Goal: Task Accomplishment & Management: Manage account settings

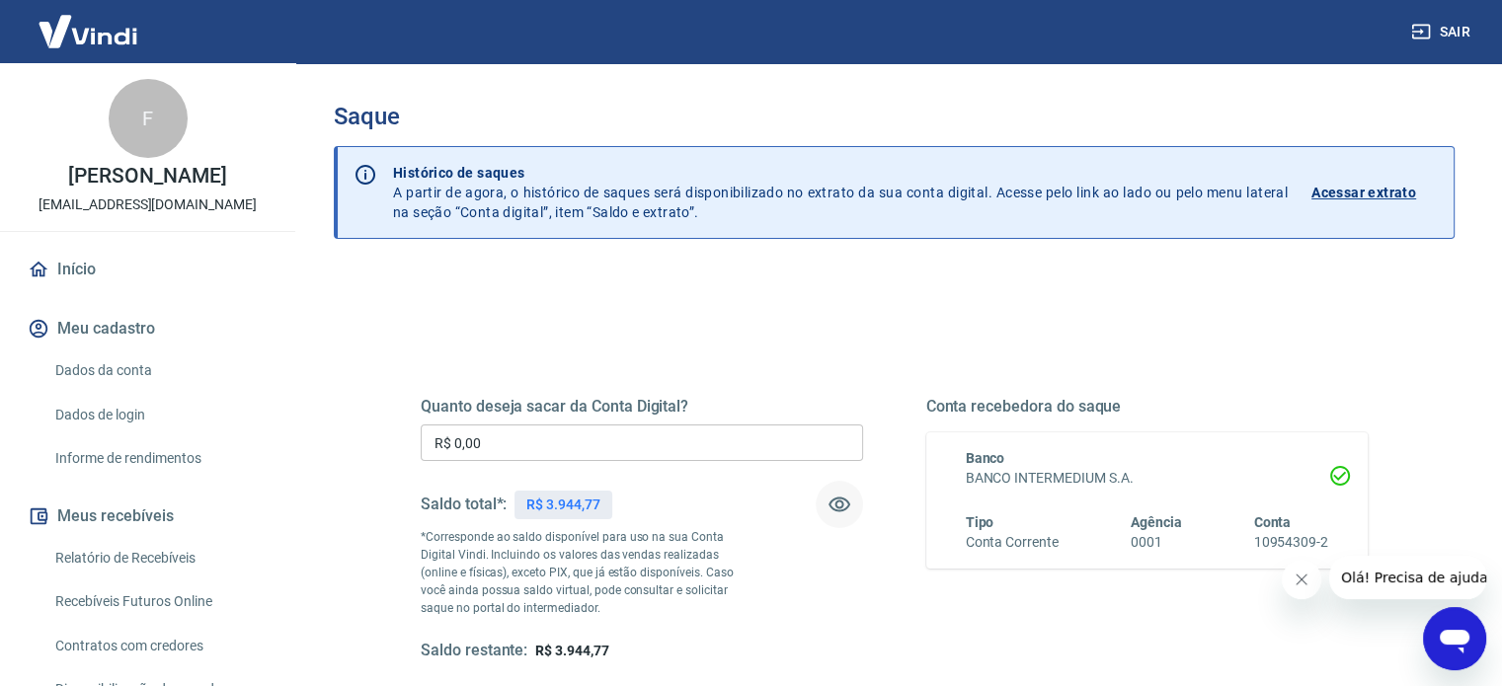
click at [850, 502] on button "button" at bounding box center [839, 504] width 47 height 47
click at [838, 501] on icon "button" at bounding box center [840, 505] width 24 height 24
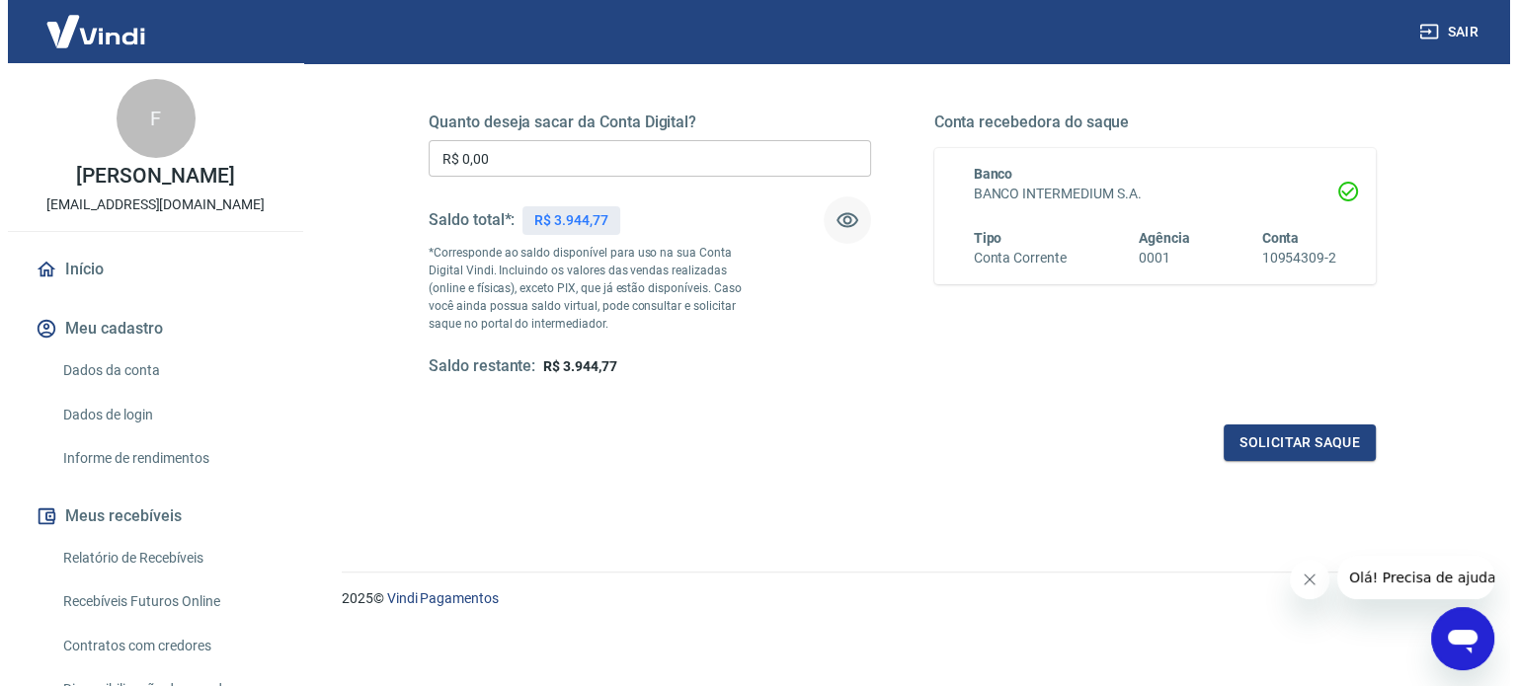
scroll to position [288, 0]
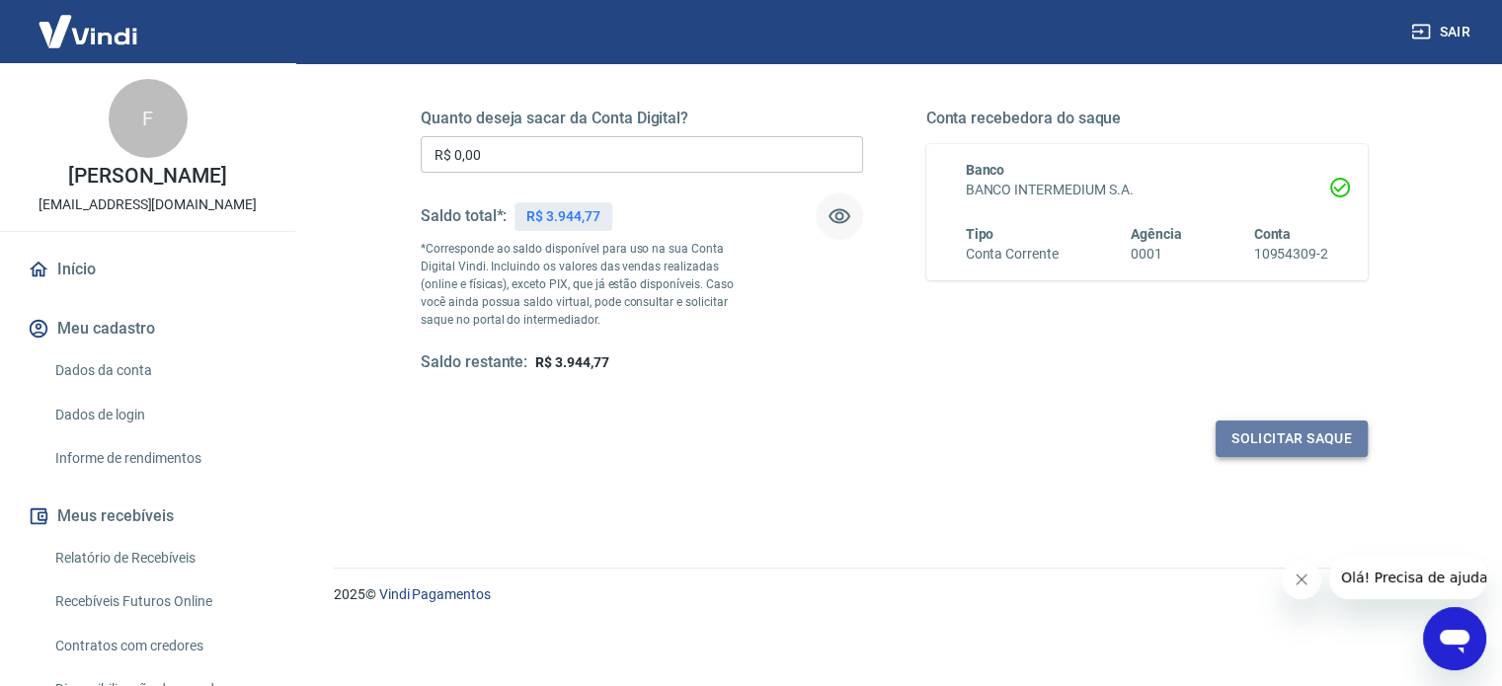
click at [1299, 440] on button "Solicitar saque" at bounding box center [1292, 439] width 152 height 37
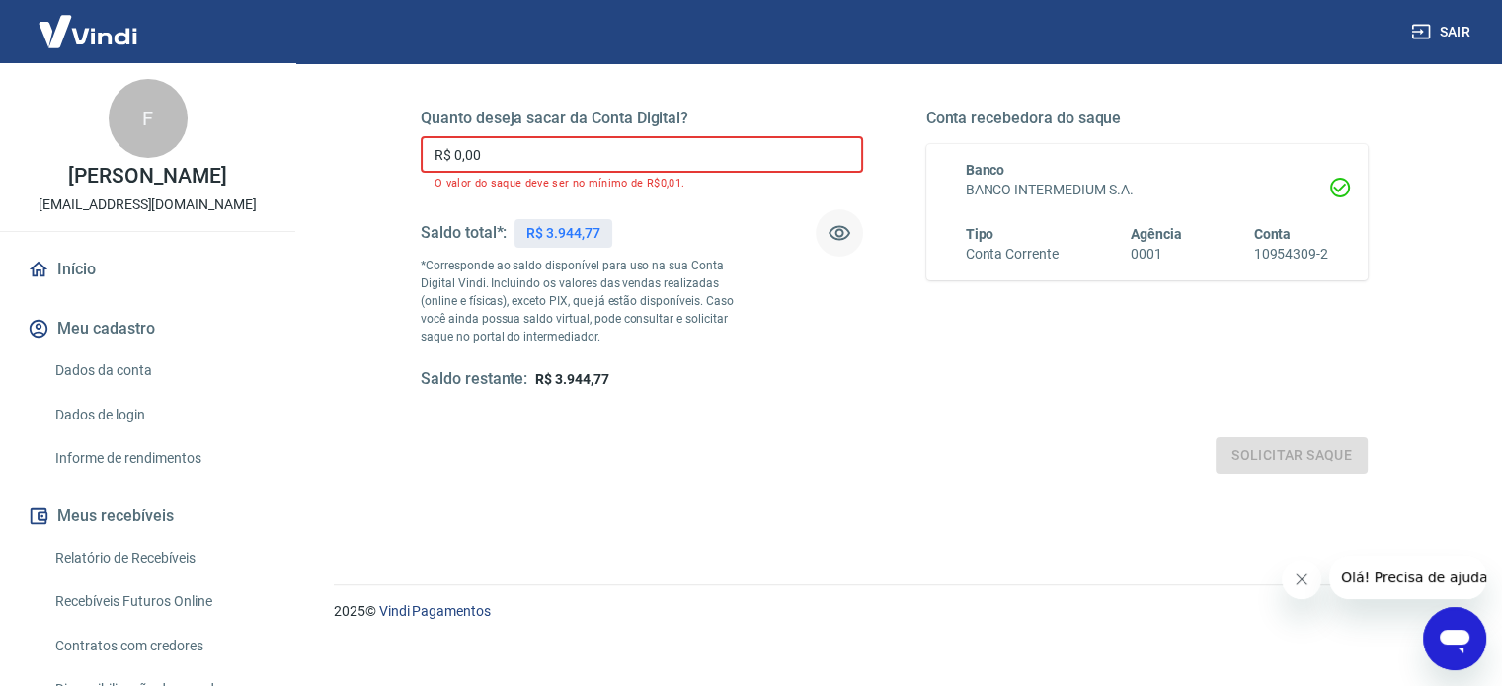
click at [514, 153] on input "R$ 0,00" at bounding box center [642, 154] width 442 height 37
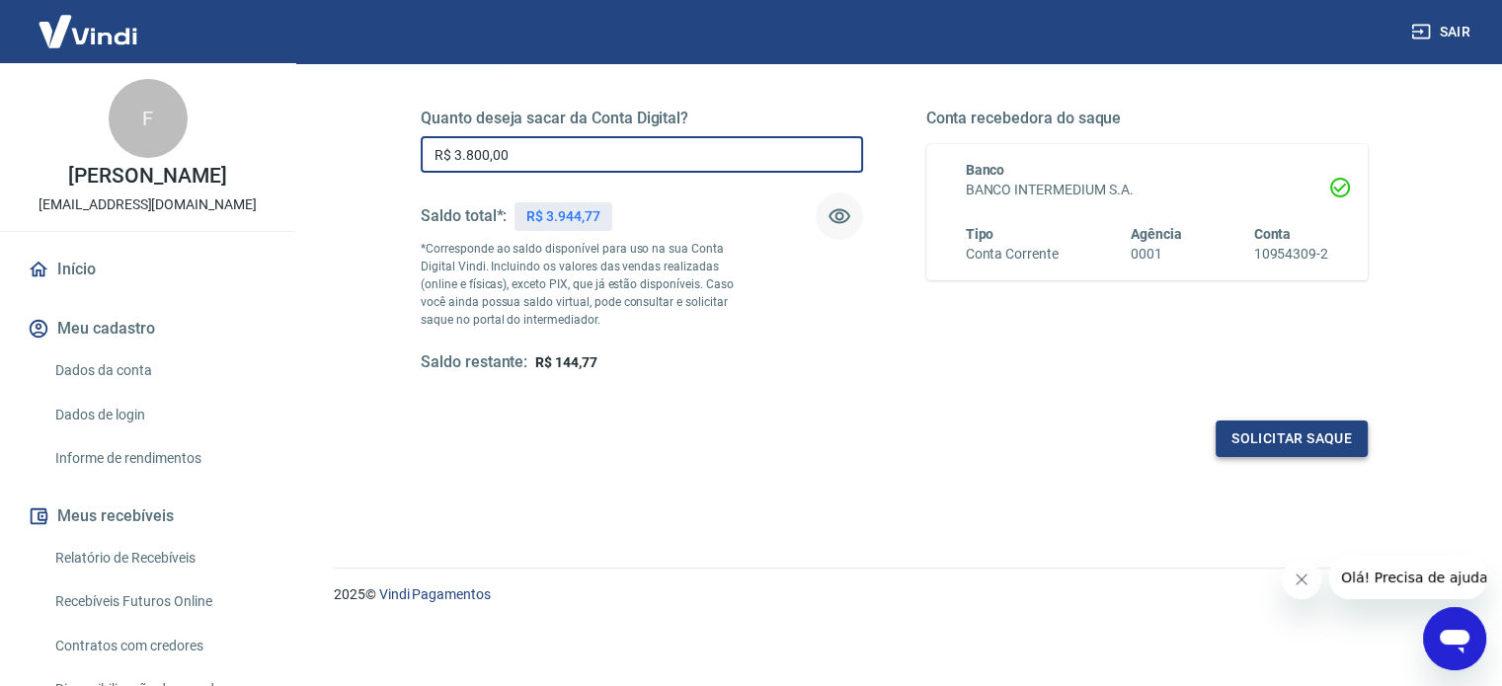
type input "R$ 3.800,00"
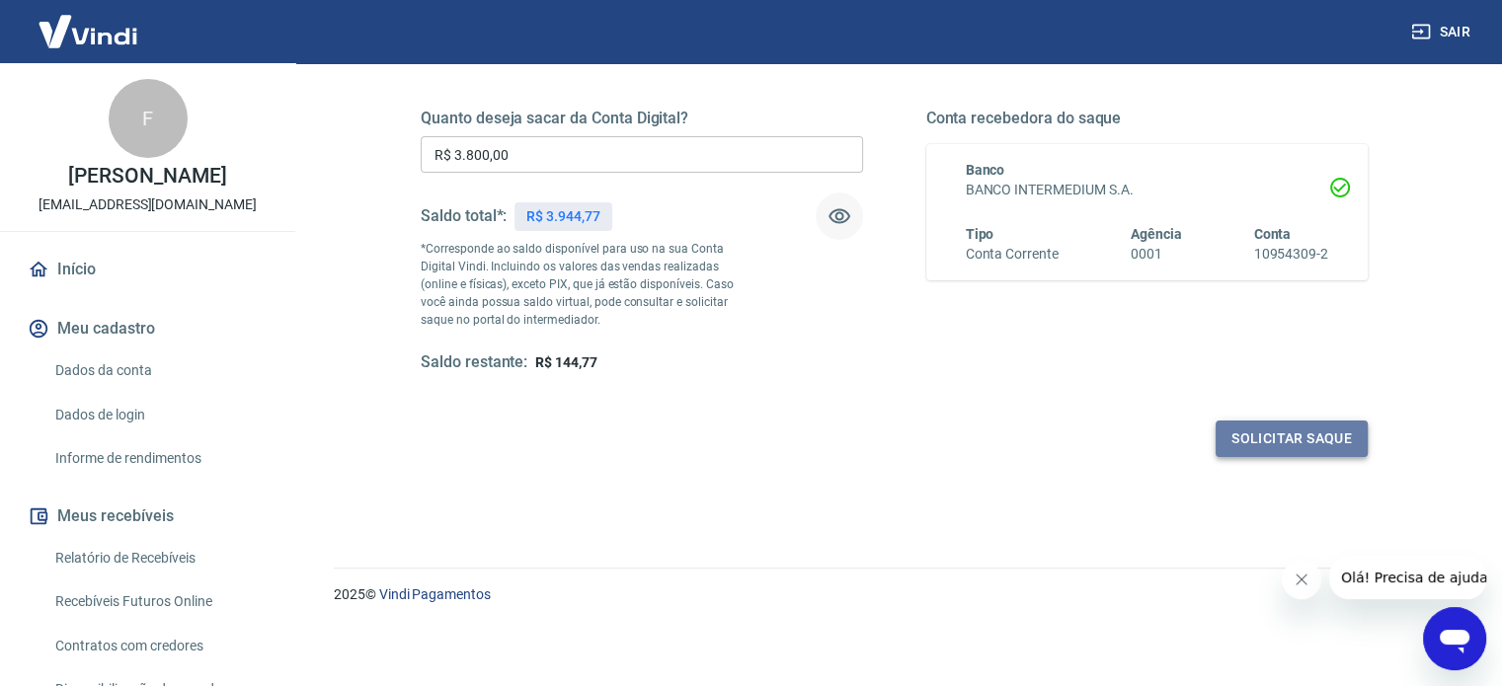
click at [1332, 435] on button "Solicitar saque" at bounding box center [1292, 439] width 152 height 37
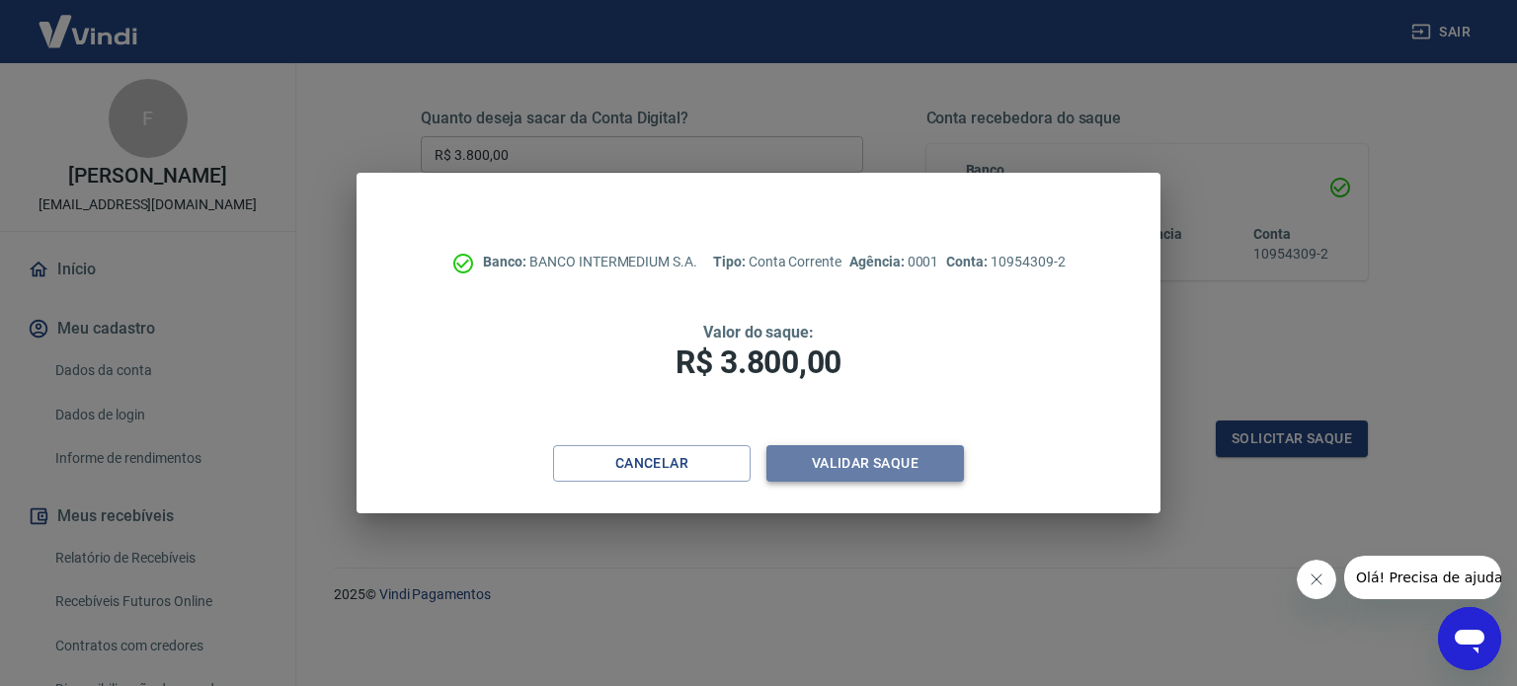
click at [884, 468] on button "Validar saque" at bounding box center [865, 463] width 198 height 37
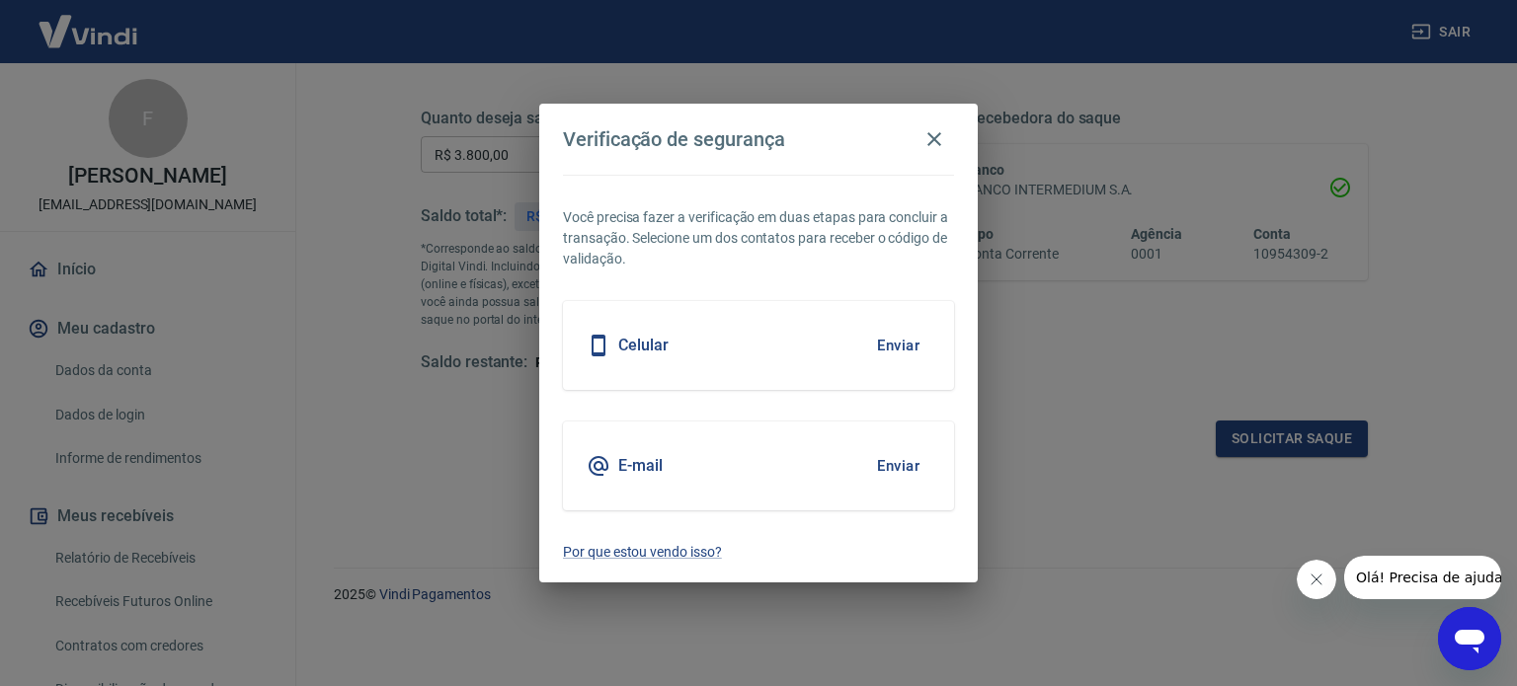
click at [886, 340] on button "Enviar" at bounding box center [898, 345] width 64 height 41
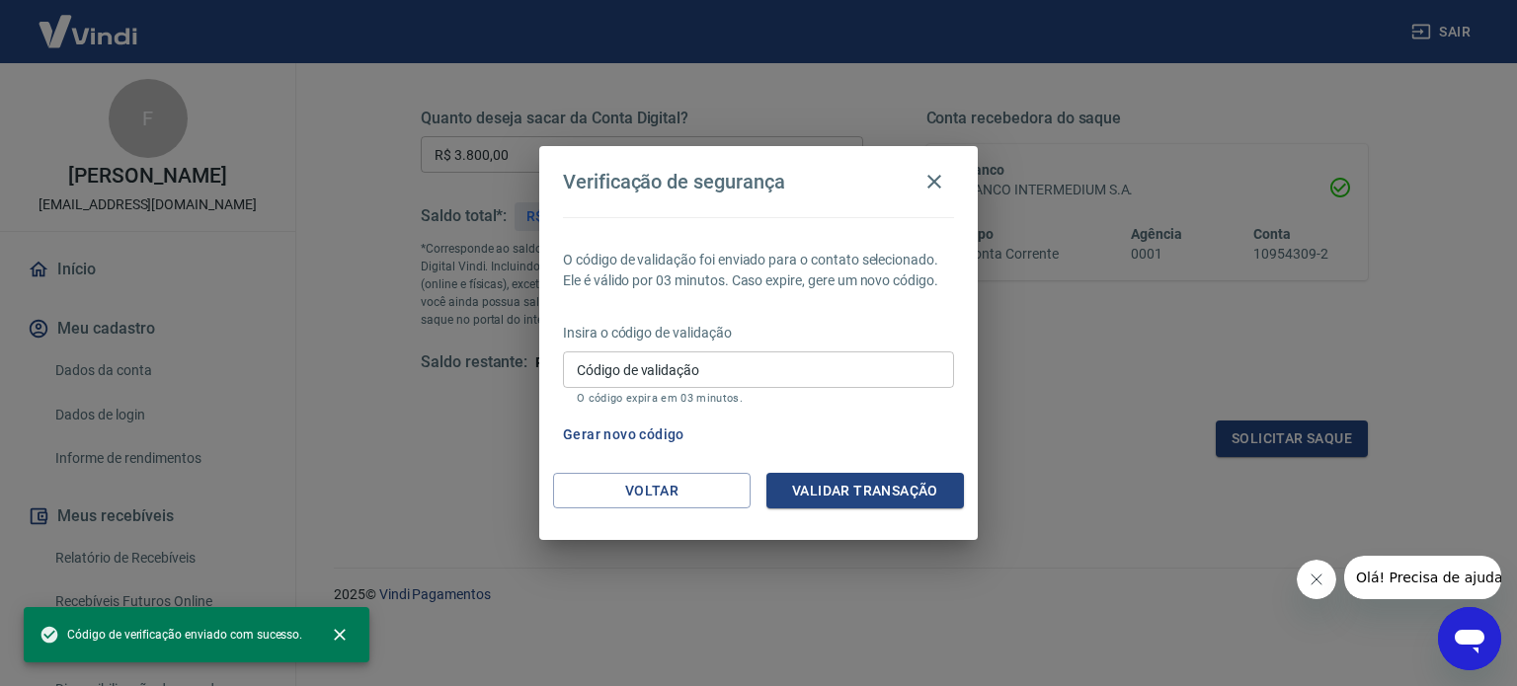
click at [759, 376] on input "Código de validação" at bounding box center [758, 370] width 391 height 37
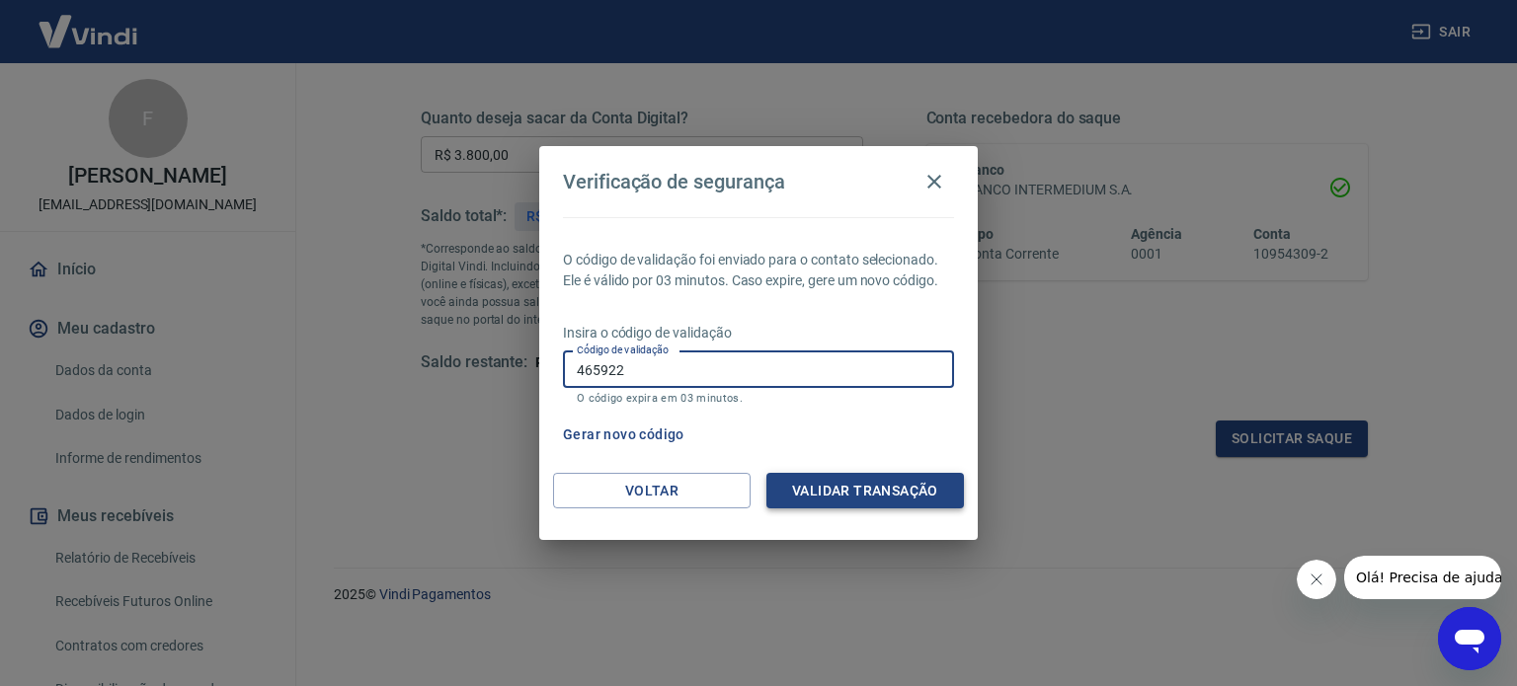
type input "465922"
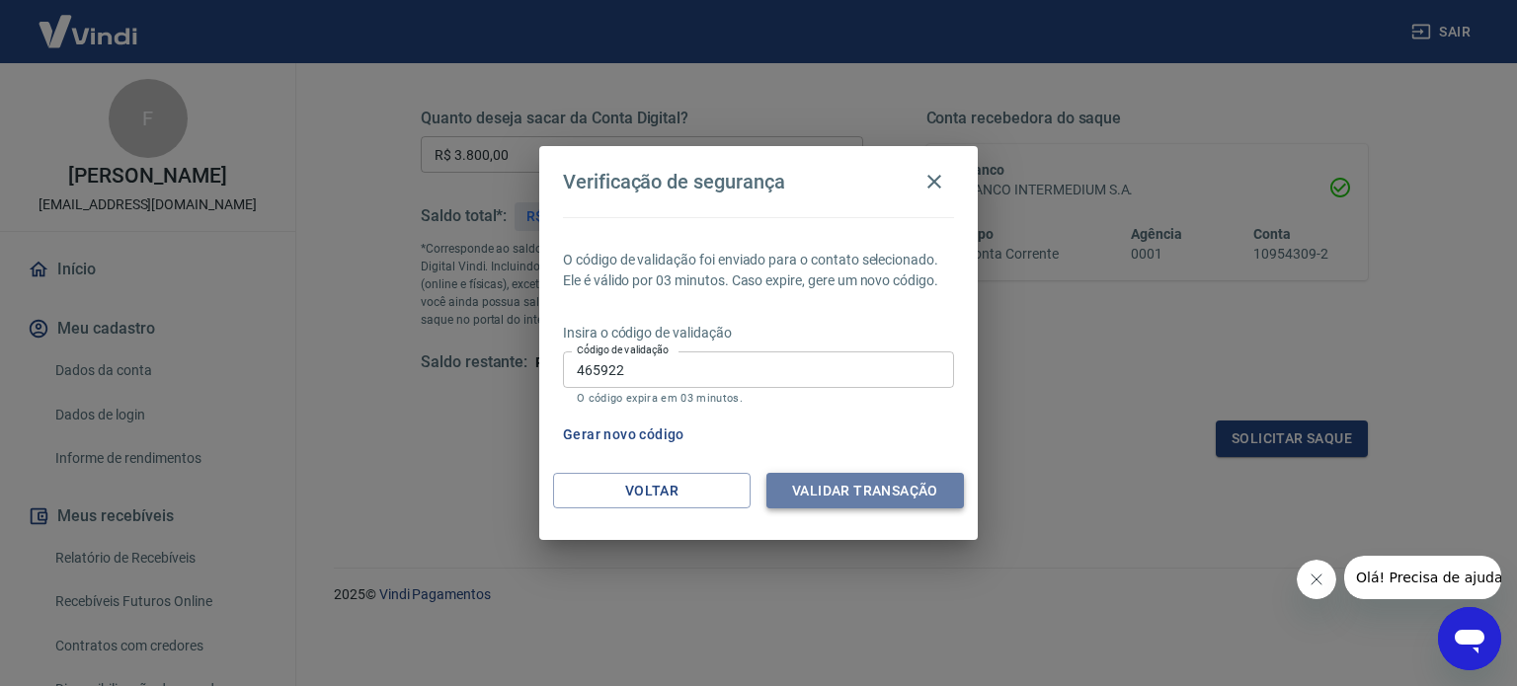
click at [845, 489] on button "Validar transação" at bounding box center [865, 491] width 198 height 37
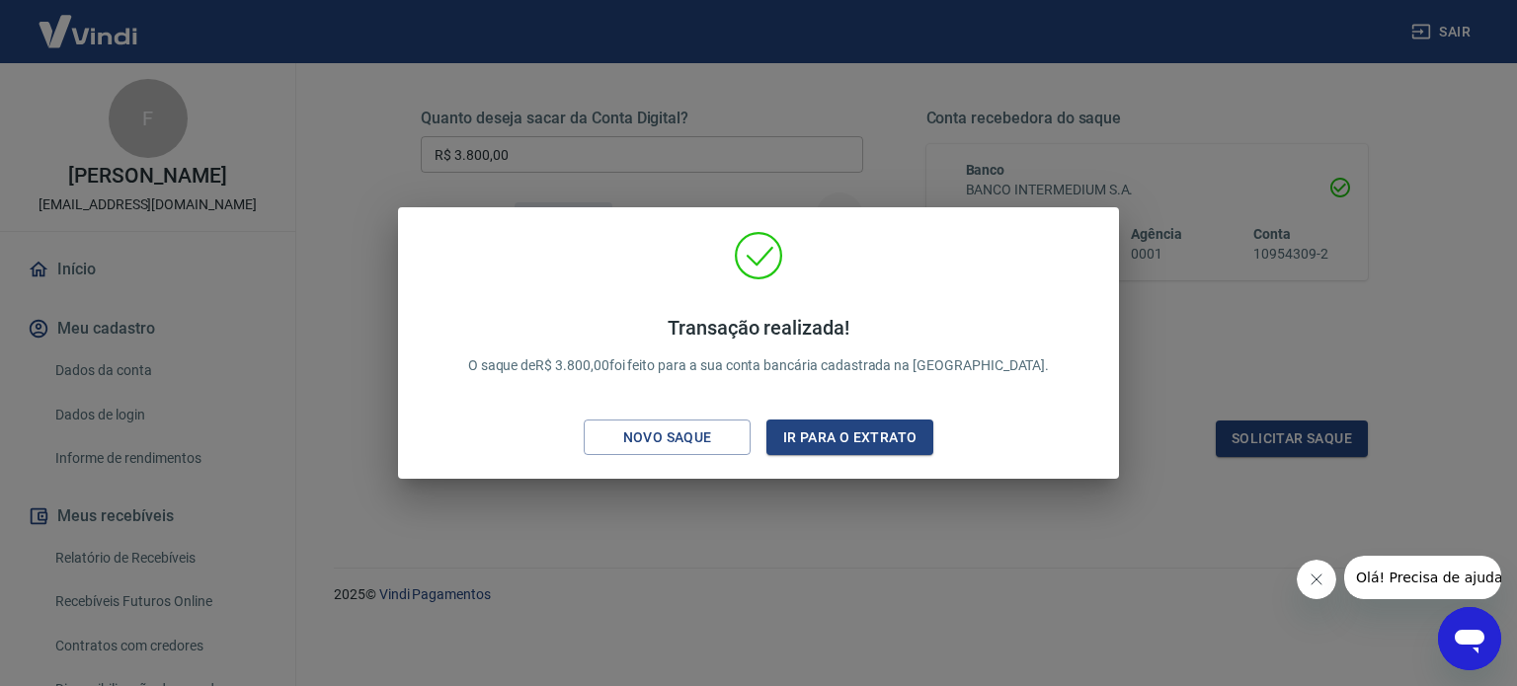
click at [1314, 578] on icon "Fechar mensagem da empresa" at bounding box center [1316, 580] width 10 height 10
